Goal: Information Seeking & Learning: Understand process/instructions

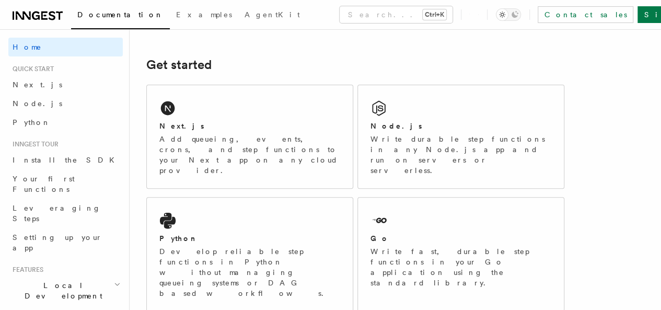
click at [215, 160] on p "Add queueing, events, crons, and step functions to your Next app on any cloud p…" at bounding box center [249, 155] width 181 height 42
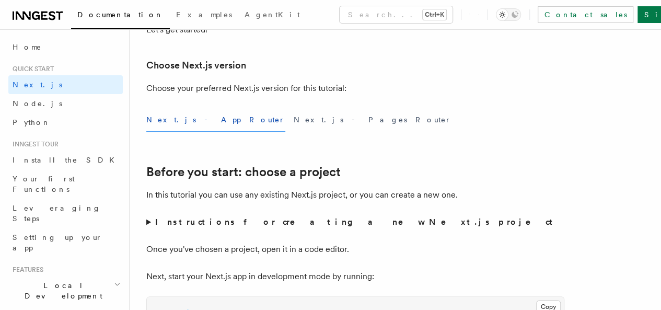
scroll to position [269, 0]
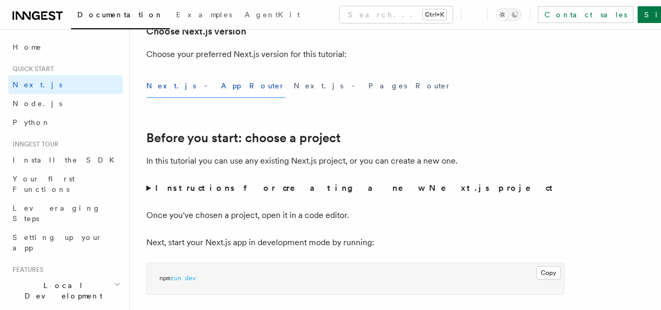
click at [181, 98] on button "Next.js - App Router" at bounding box center [215, 86] width 139 height 24
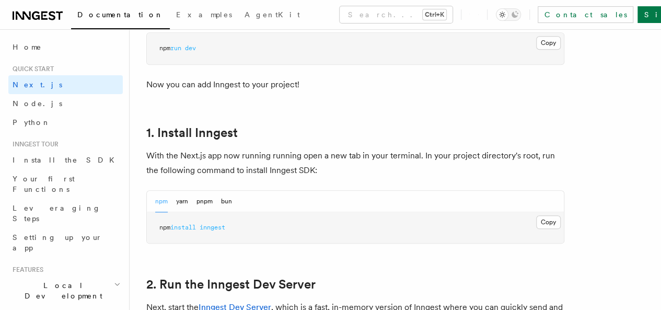
scroll to position [499, 0]
click at [536, 228] on button "Copy Copied" at bounding box center [548, 222] width 25 height 14
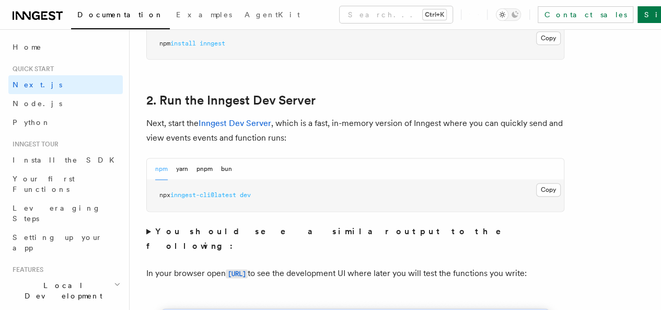
scroll to position [683, 0]
click at [536, 196] on button "Copy Copied" at bounding box center [548, 189] width 25 height 14
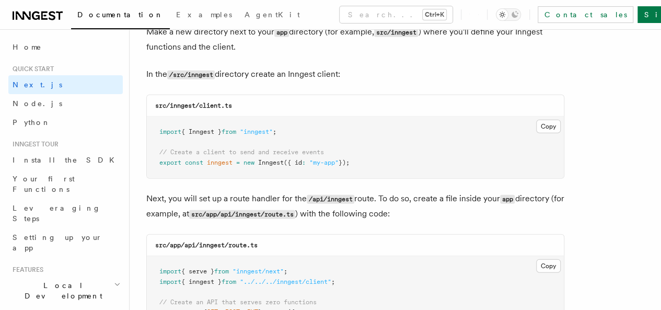
scroll to position [1321, 0]
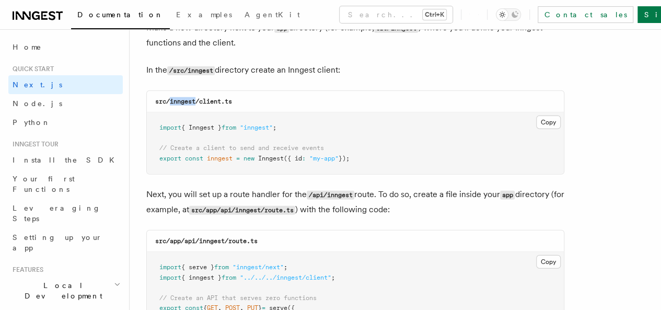
drag, startPoint x: 170, startPoint y: 90, endPoint x: 197, endPoint y: 91, distance: 26.7
click at [197, 98] on code "src/inngest/client.ts" at bounding box center [193, 101] width 77 height 7
copy code "inngest"
drag, startPoint x: 199, startPoint y: 91, endPoint x: 234, endPoint y: 95, distance: 35.2
click at [234, 95] on div "src/inngest/client.ts" at bounding box center [355, 101] width 417 height 21
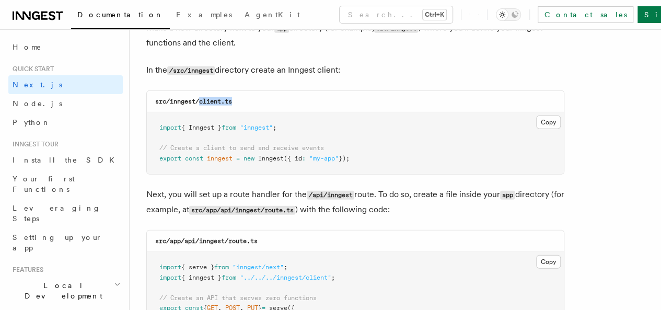
copy code "client.ts"
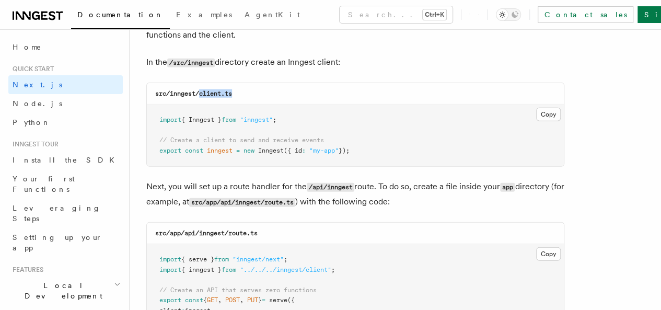
scroll to position [1329, 0]
click at [536, 107] on button "Copy Copied" at bounding box center [548, 114] width 25 height 14
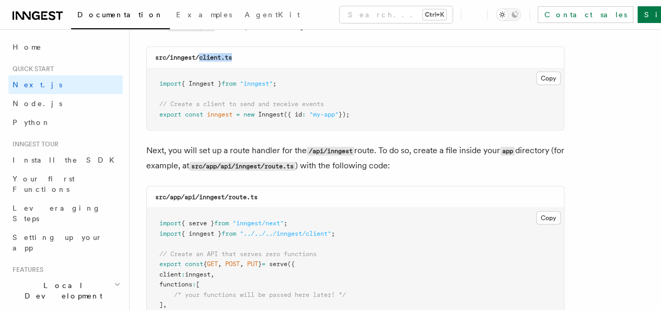
scroll to position [1369, 0]
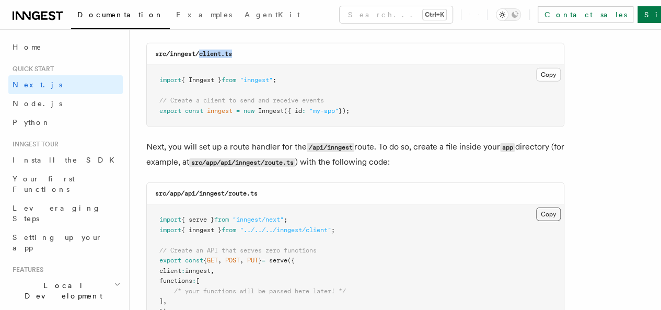
click at [536, 207] on button "Copy Copied" at bounding box center [548, 214] width 25 height 14
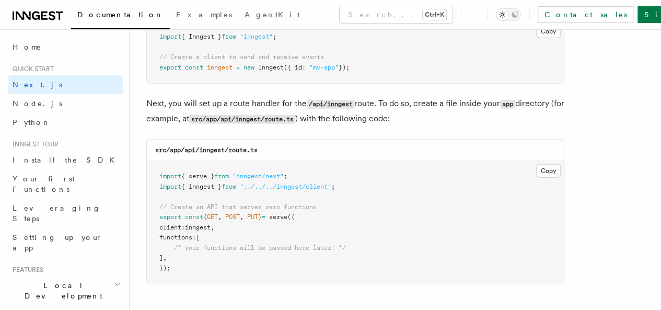
scroll to position [1425, 0]
